Goal: Book appointment/travel/reservation

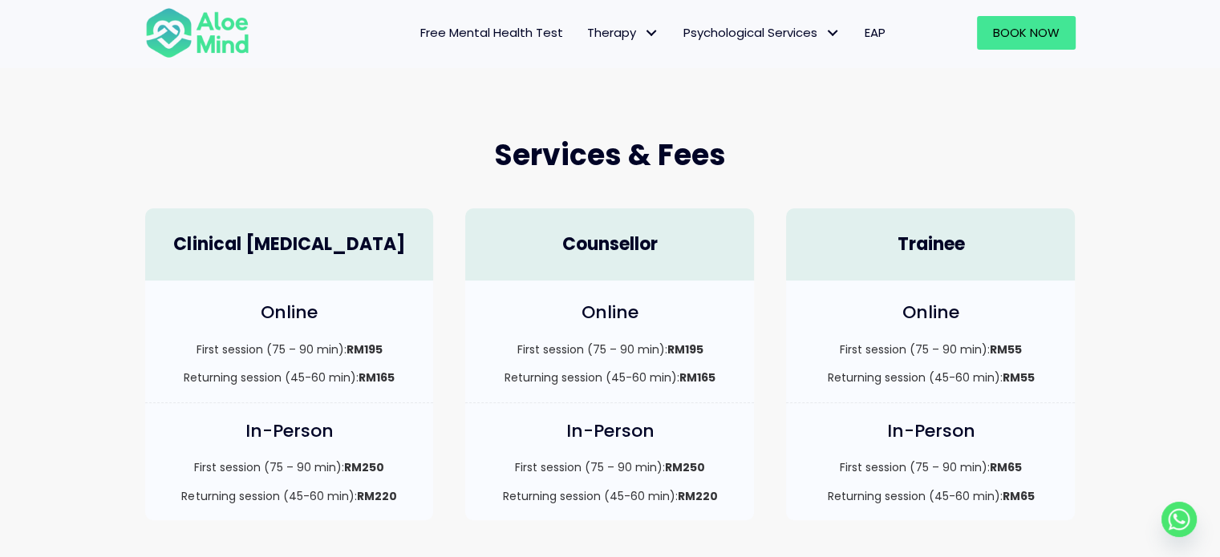
scroll to position [389, 0]
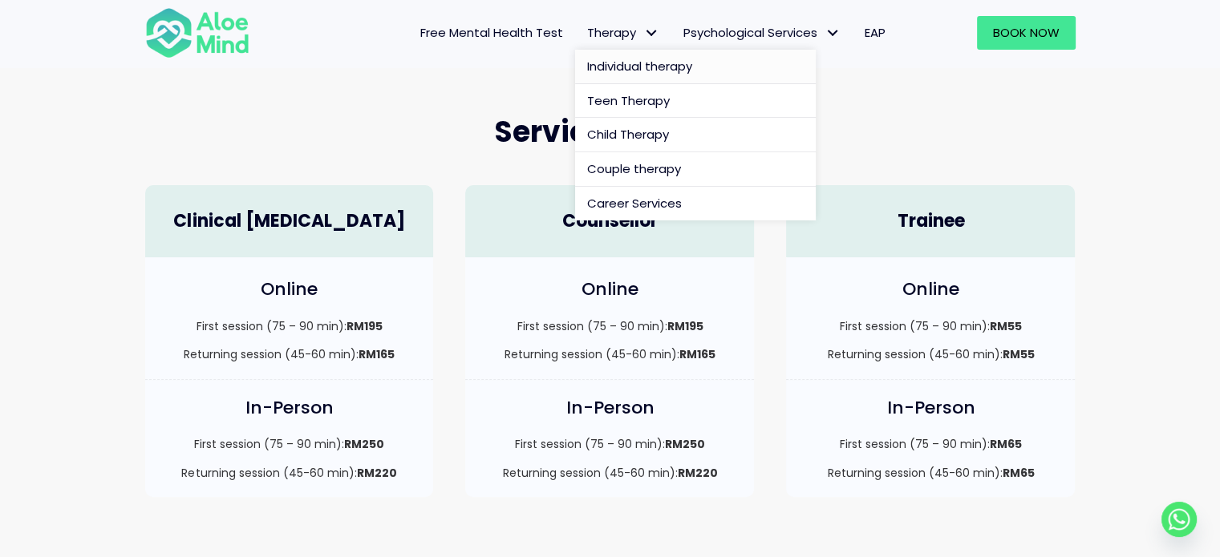
click at [611, 59] on span "Individual therapy" at bounding box center [639, 66] width 105 height 17
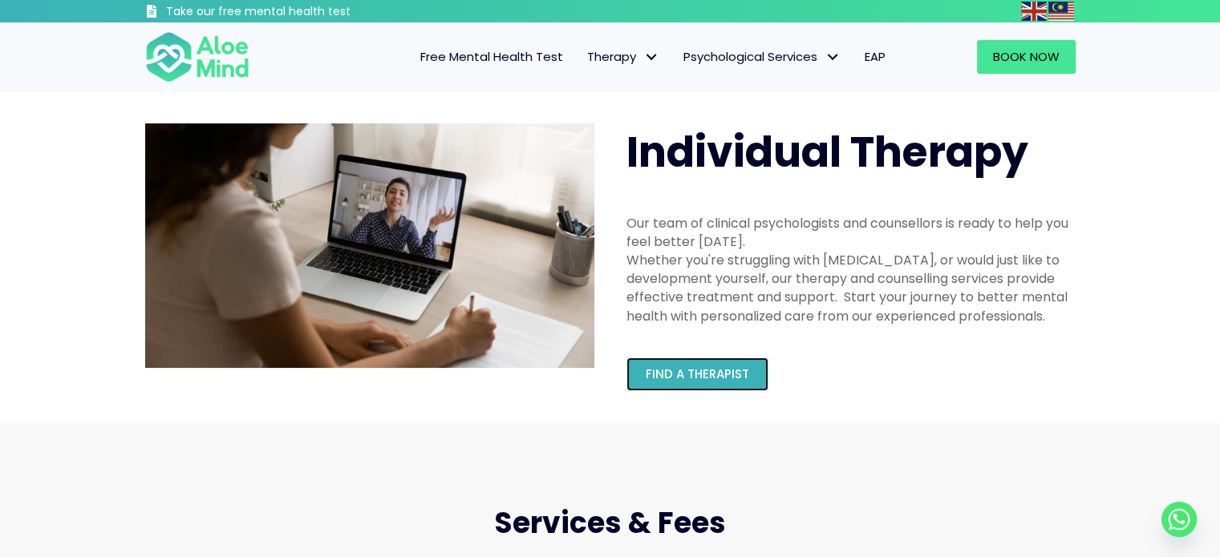
click at [690, 375] on span "Find a therapist" at bounding box center [697, 374] width 103 height 17
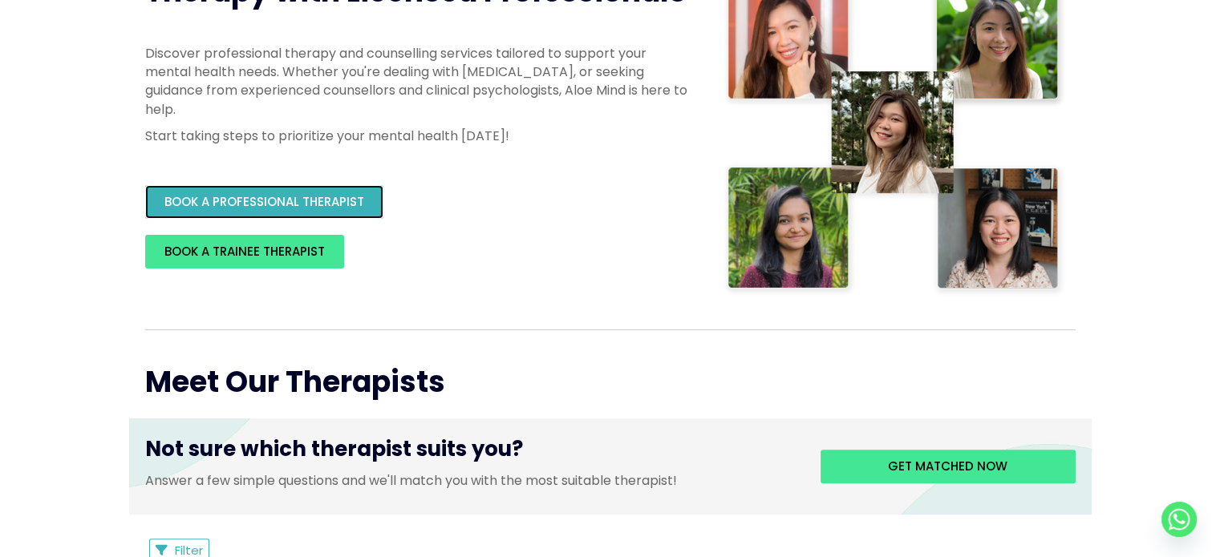
click at [305, 199] on span "BOOK A PROFESSIONAL THERAPIST" at bounding box center [264, 201] width 200 height 17
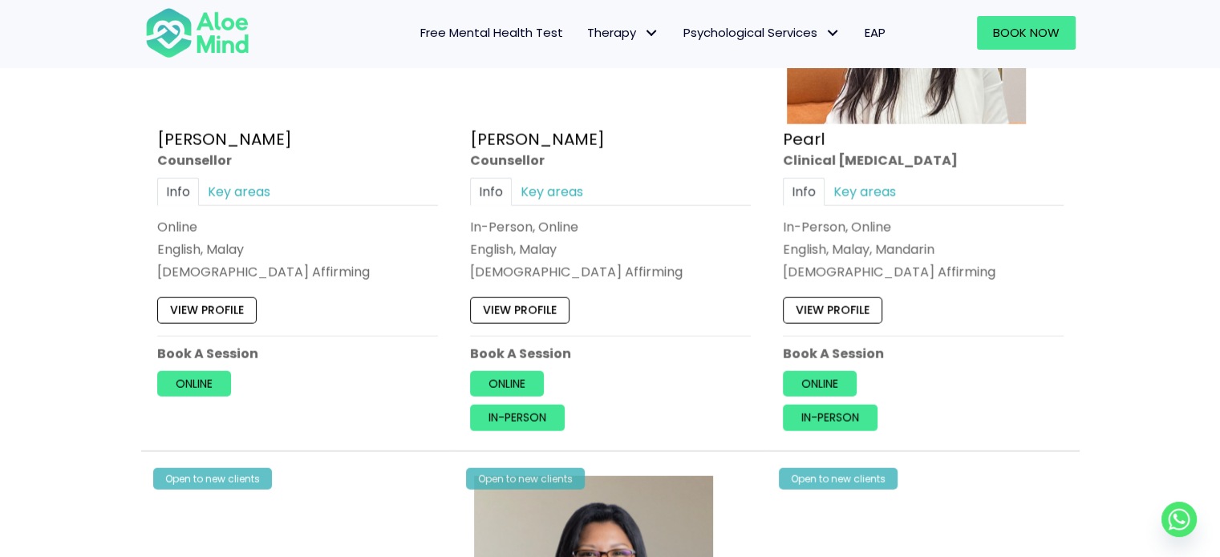
scroll to position [4011, 0]
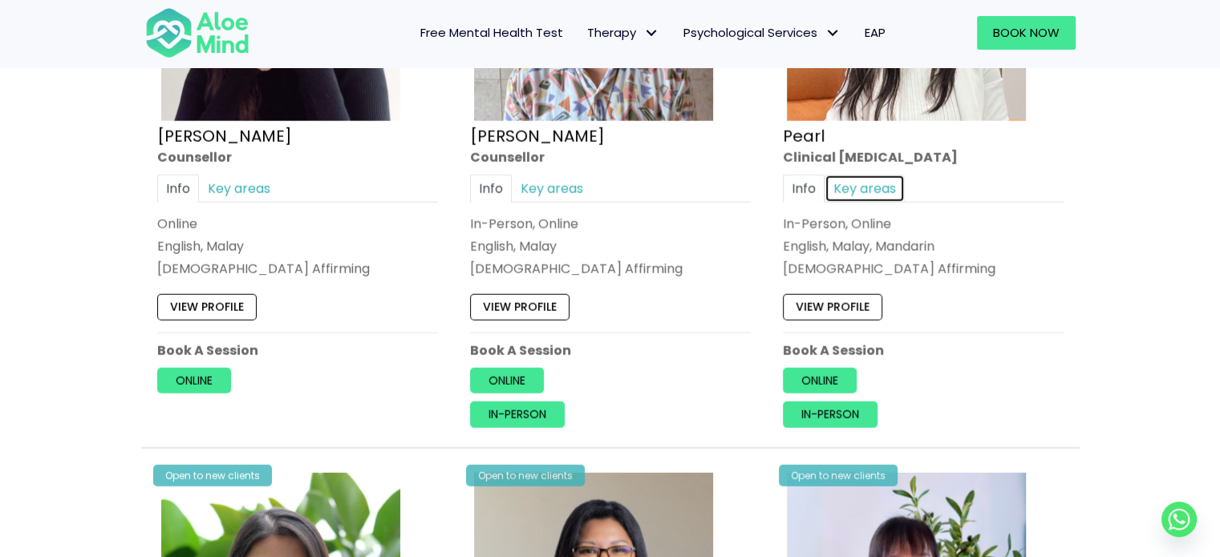
click at [871, 176] on link "Key areas" at bounding box center [865, 188] width 80 height 28
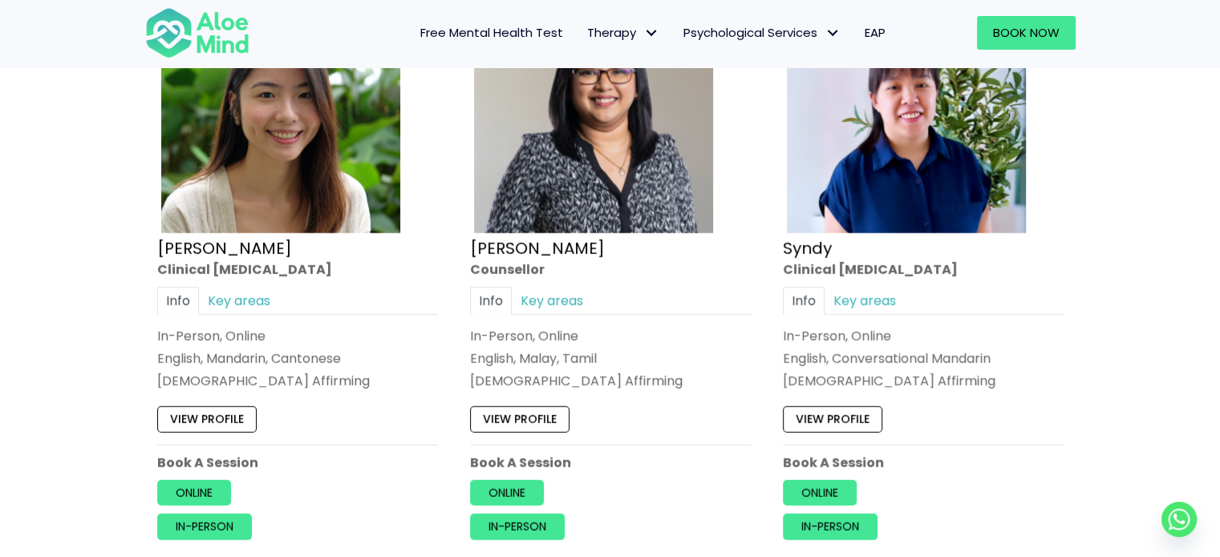
scroll to position [4572, 0]
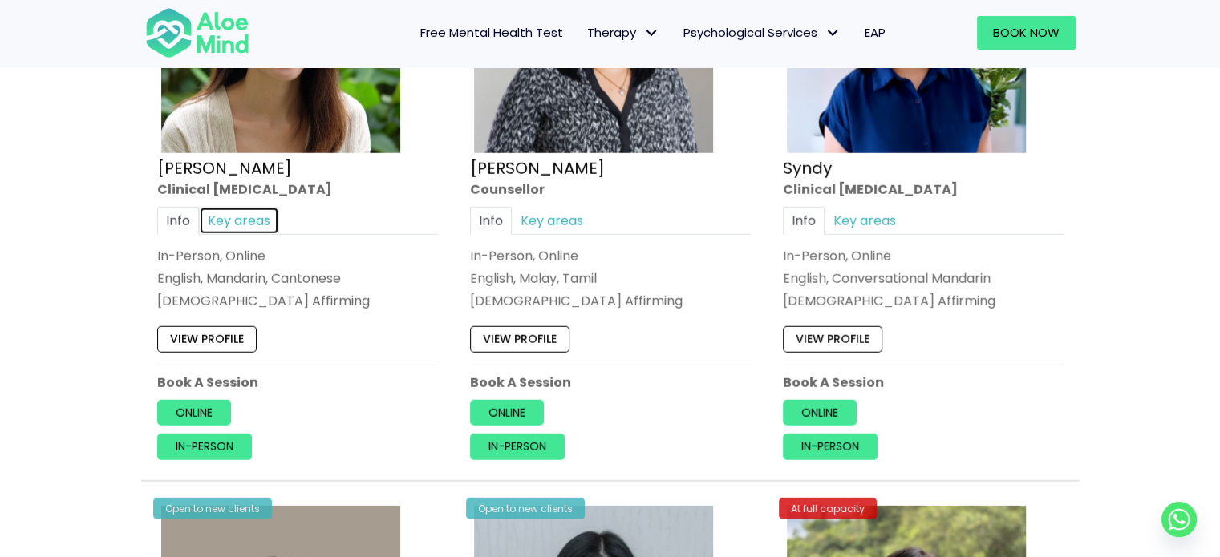
click at [228, 213] on link "Key areas" at bounding box center [239, 221] width 80 height 28
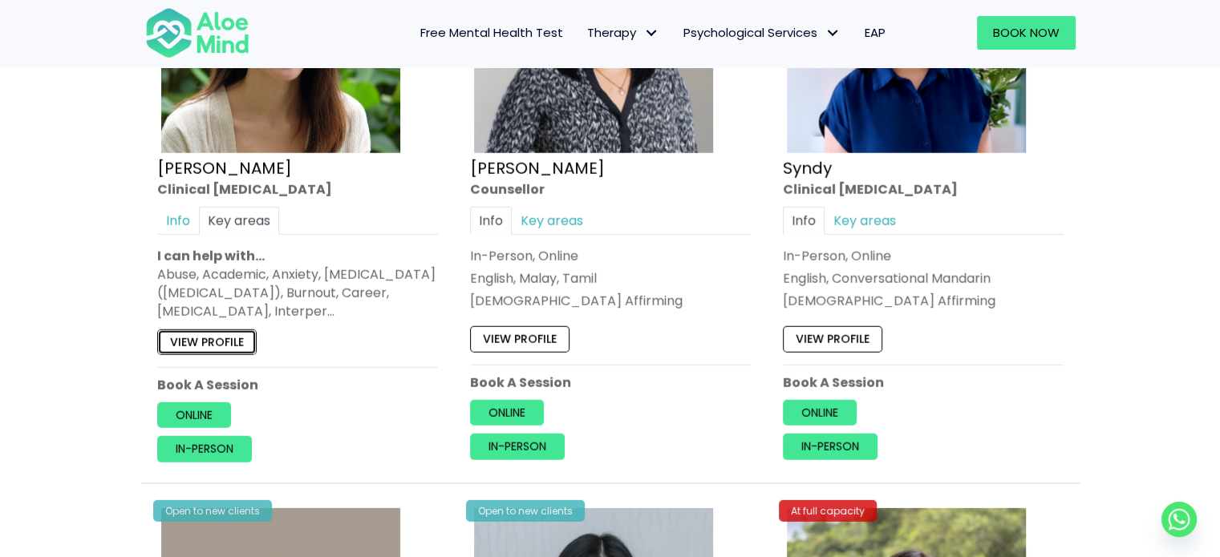
click at [237, 333] on link "View profile" at bounding box center [206, 343] width 99 height 26
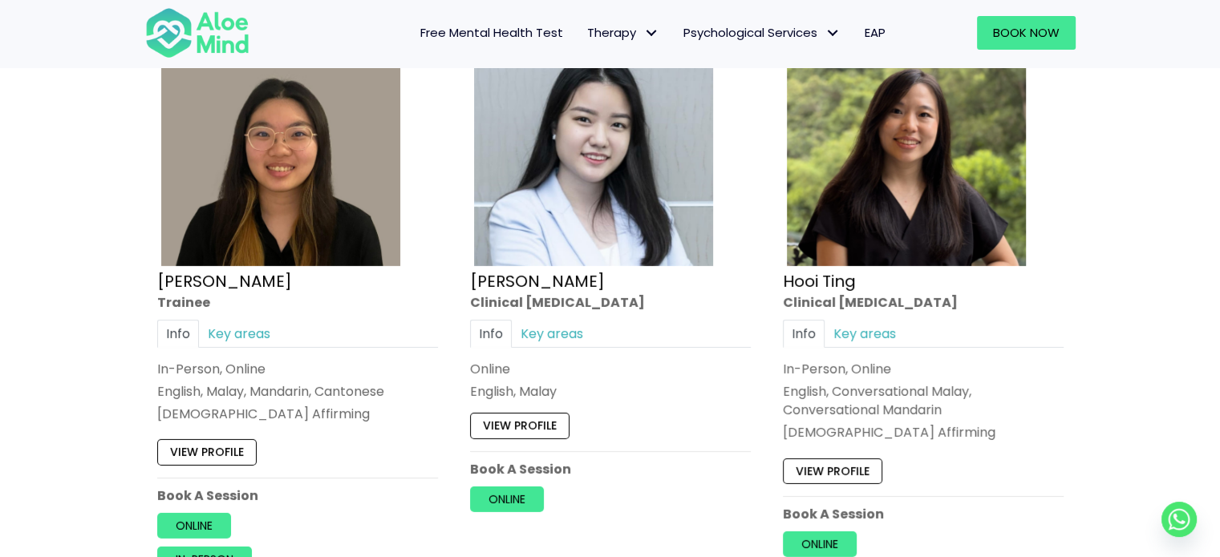
scroll to position [5054, 0]
click at [247, 326] on link "Key areas" at bounding box center [239, 334] width 80 height 28
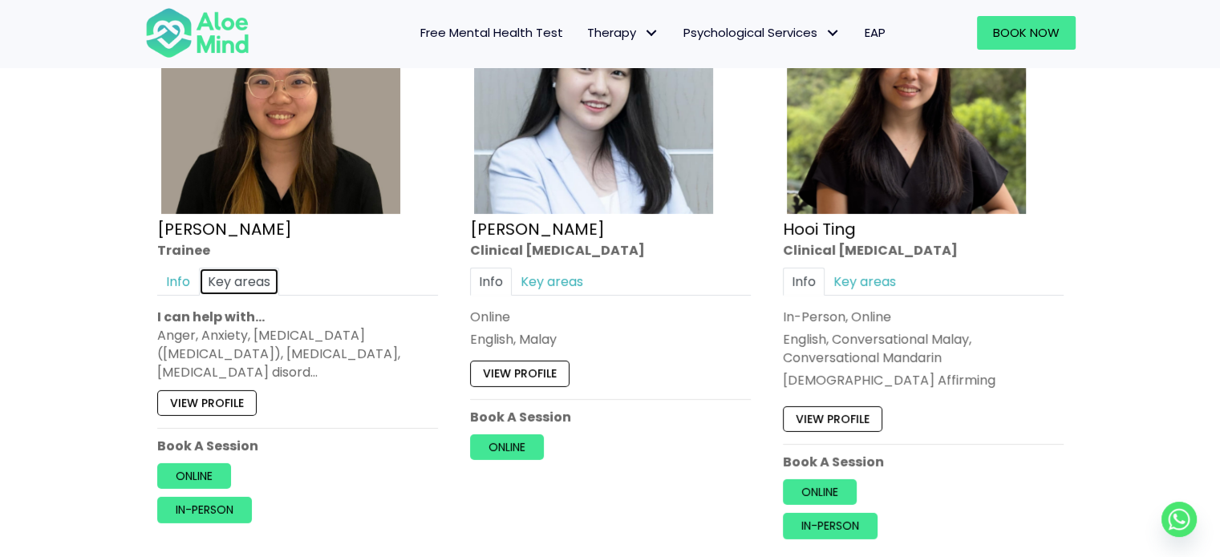
scroll to position [5134, 0]
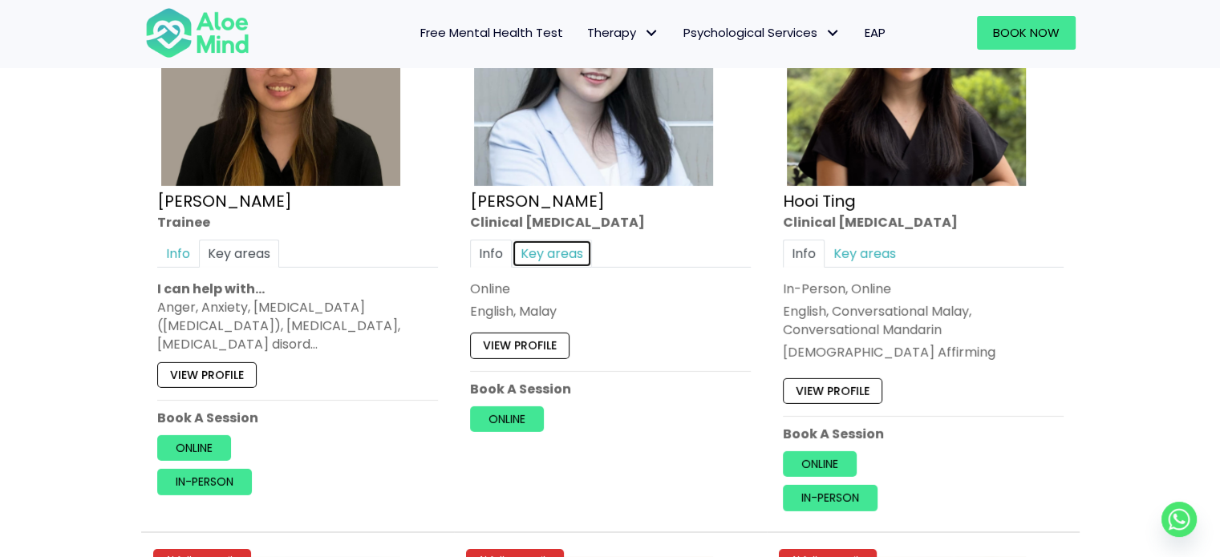
click at [571, 243] on link "Key areas" at bounding box center [552, 254] width 80 height 28
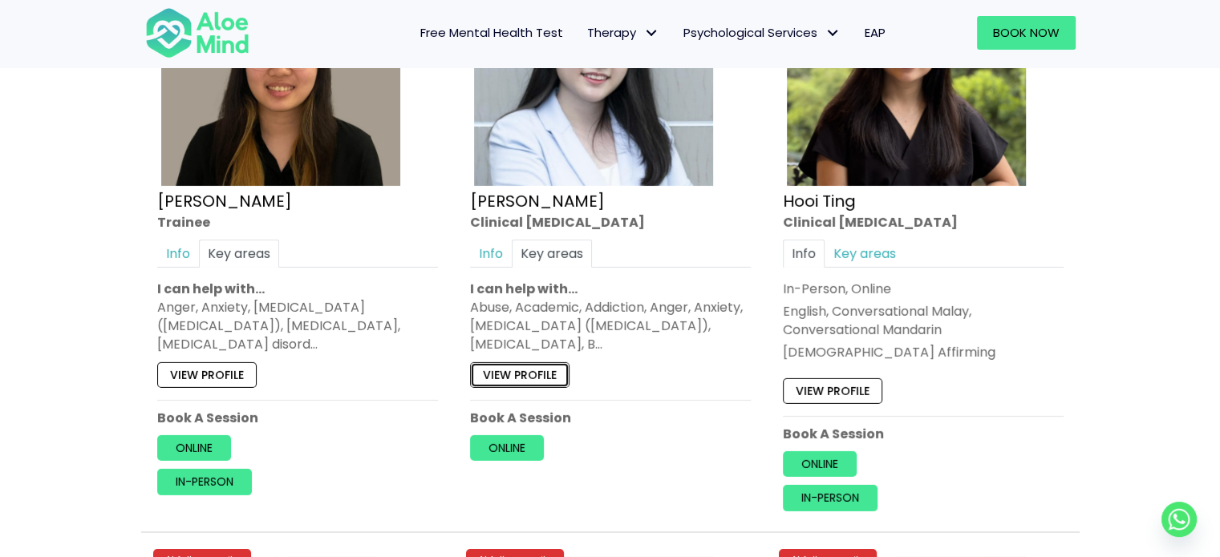
click at [537, 369] on link "View profile" at bounding box center [519, 376] width 99 height 26
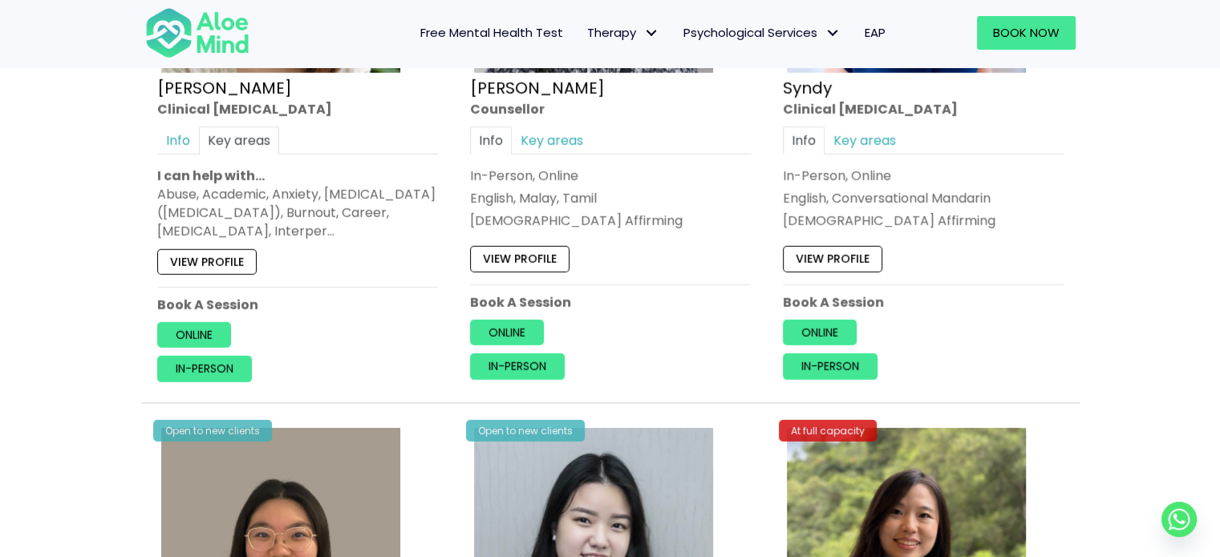
scroll to position [4094, 0]
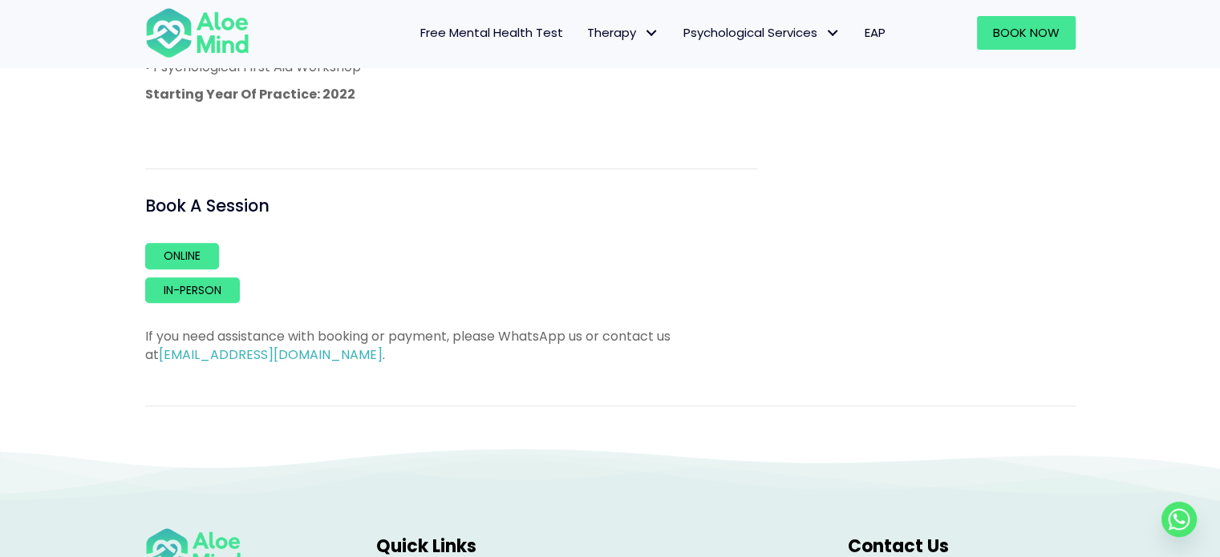
scroll to position [1444, 0]
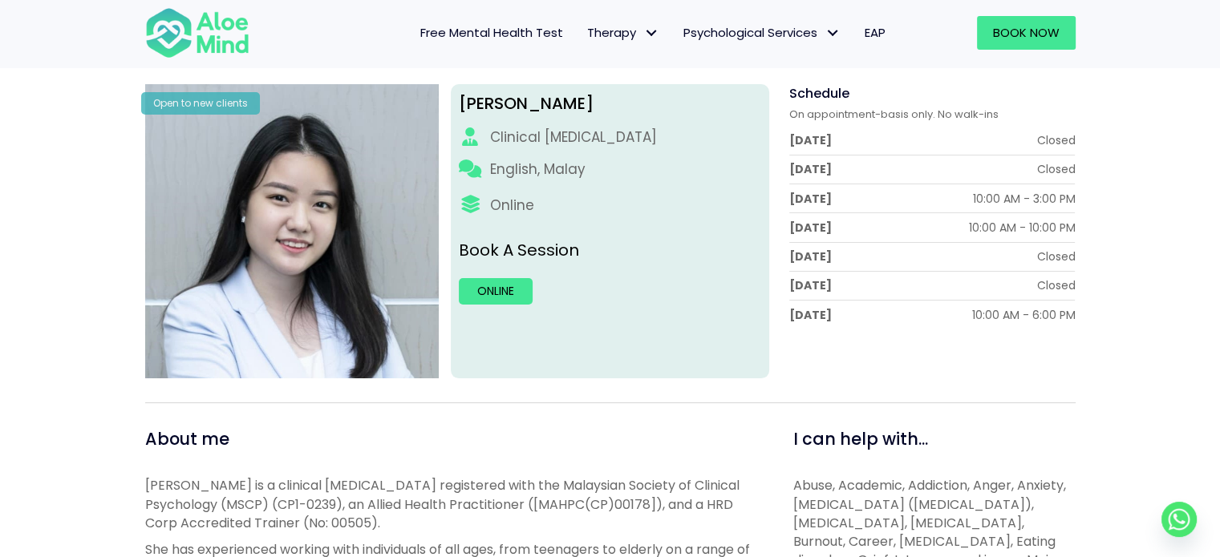
scroll to position [160, 0]
